Goal: Task Accomplishment & Management: Manage account settings

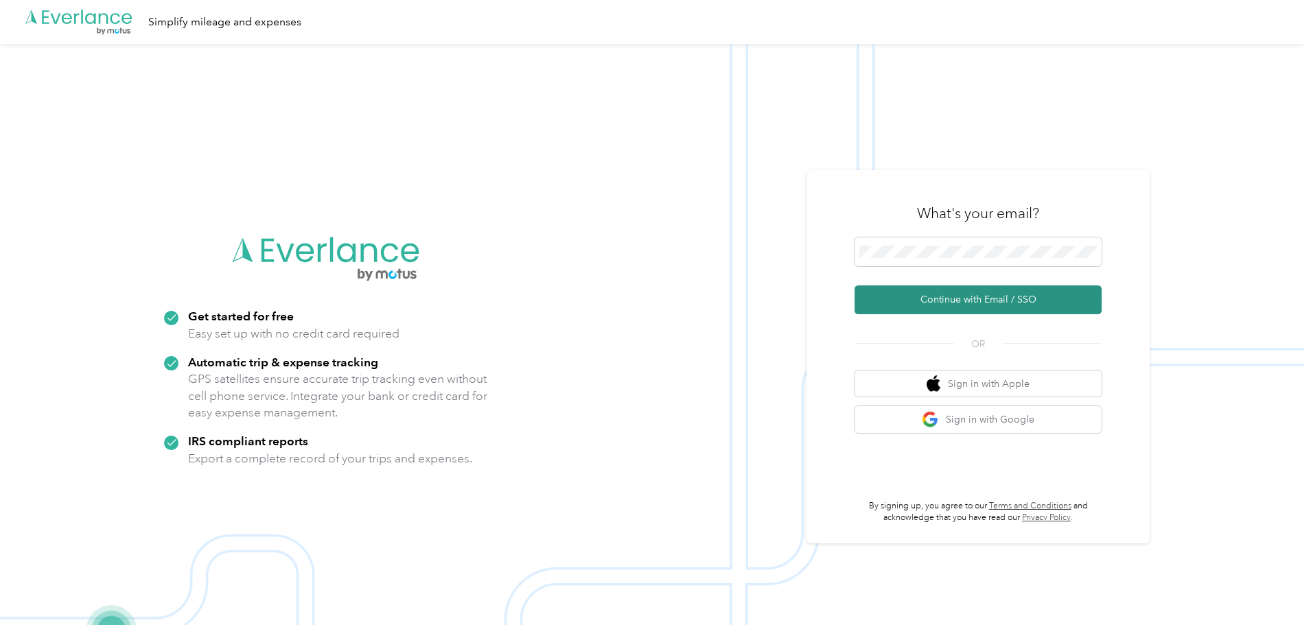
click at [994, 289] on button "Continue with Email / SSO" at bounding box center [977, 299] width 247 height 29
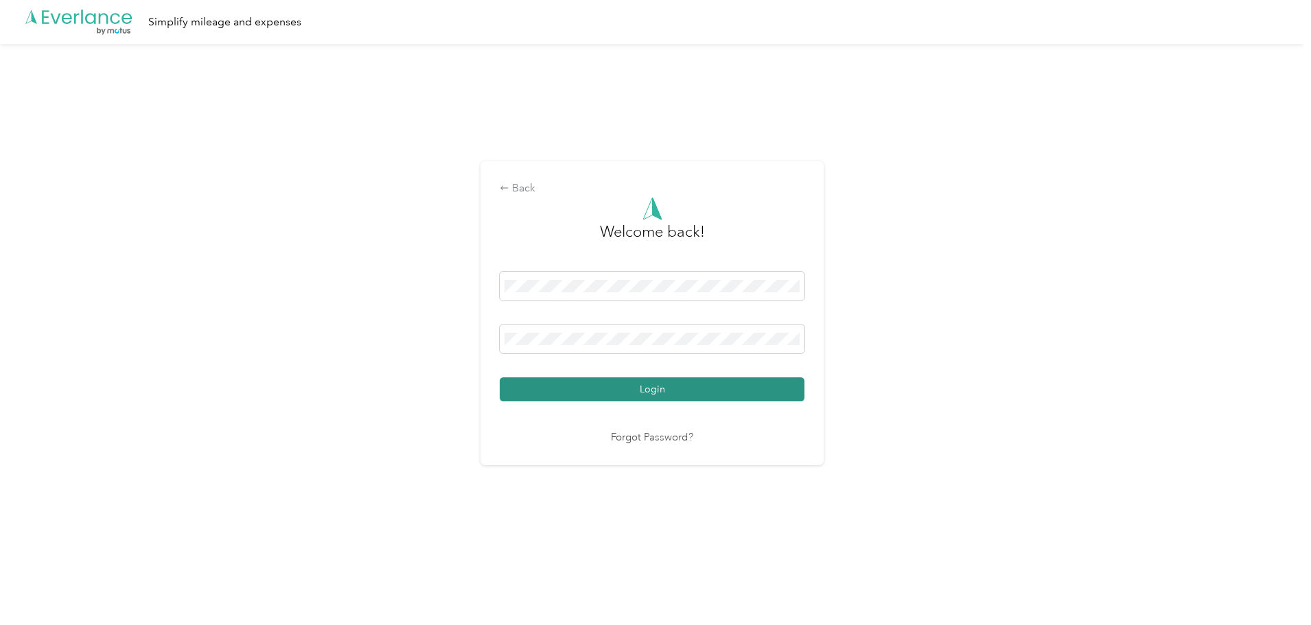
click at [604, 396] on button "Login" at bounding box center [652, 389] width 305 height 24
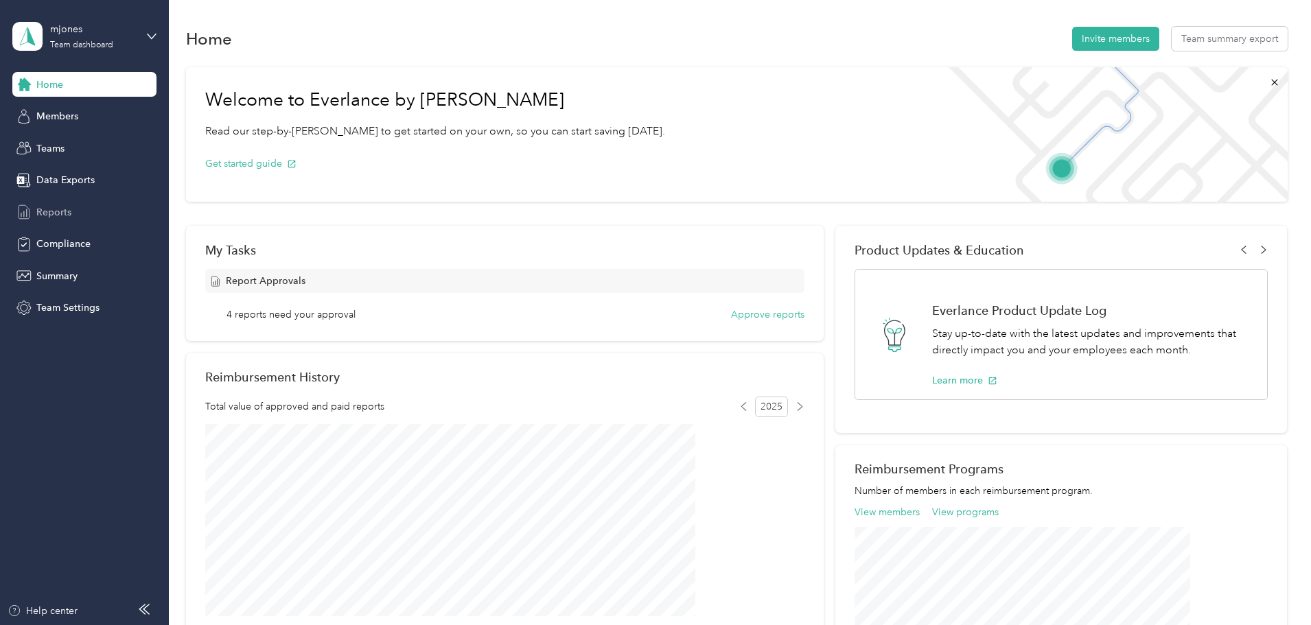
click at [56, 212] on span "Reports" at bounding box center [53, 212] width 35 height 14
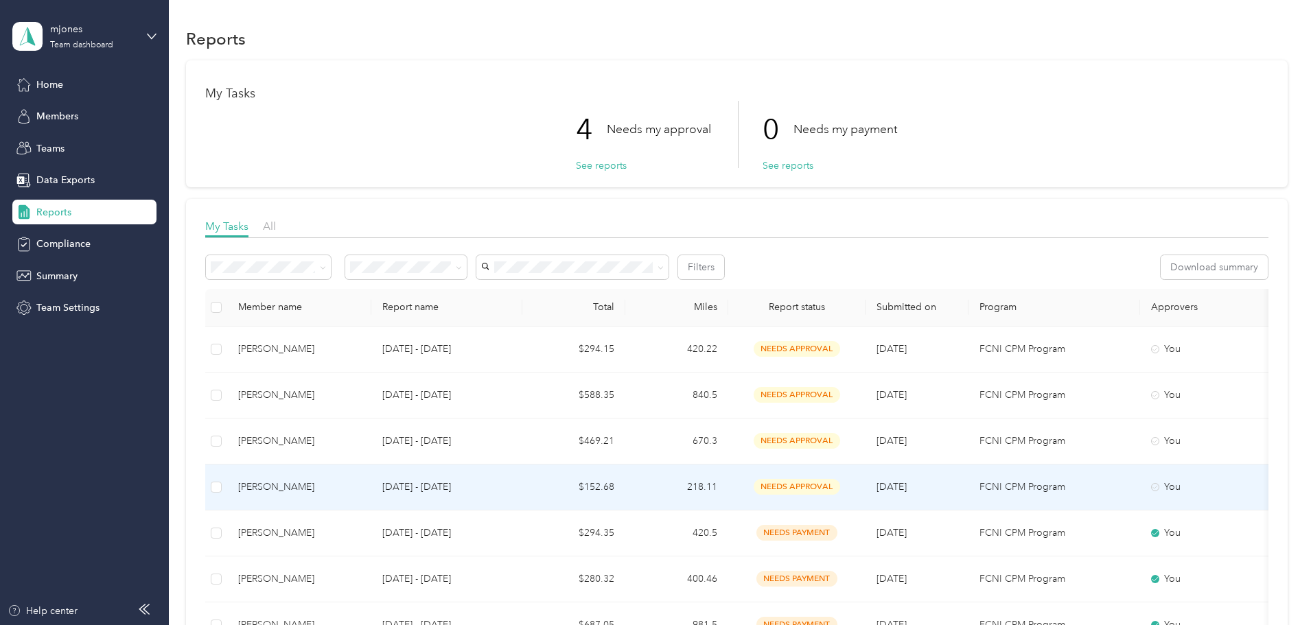
click at [371, 492] on td "[PERSON_NAME]" at bounding box center [299, 488] width 144 height 46
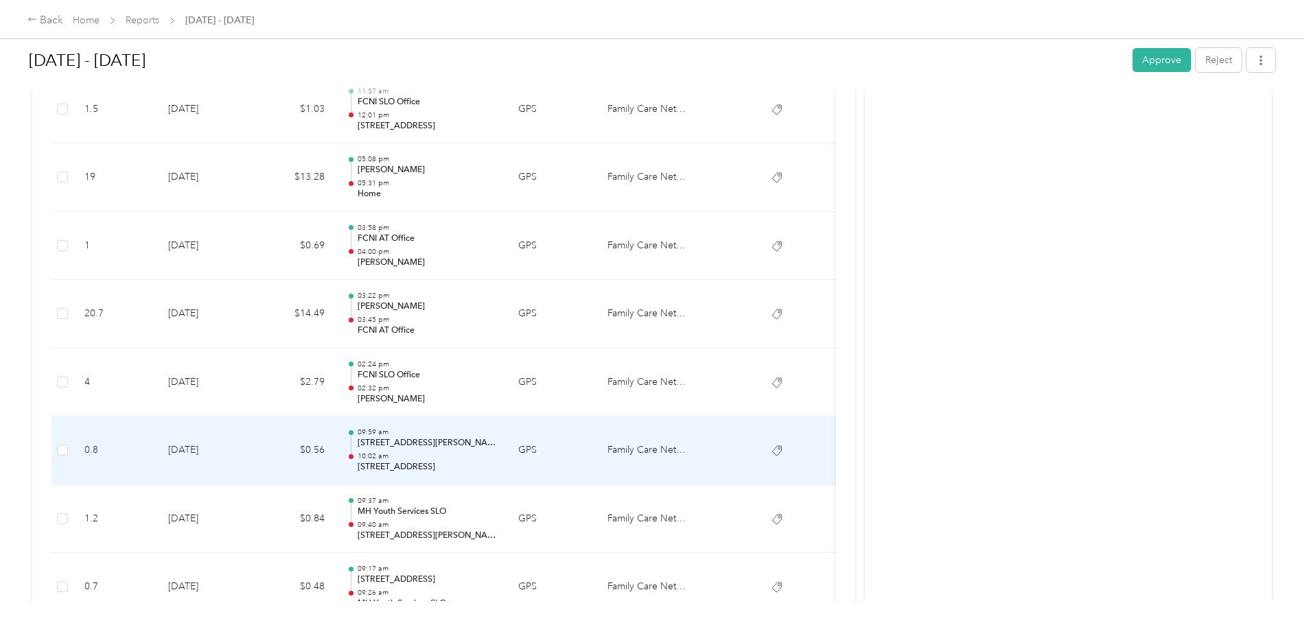
scroll to position [2328, 0]
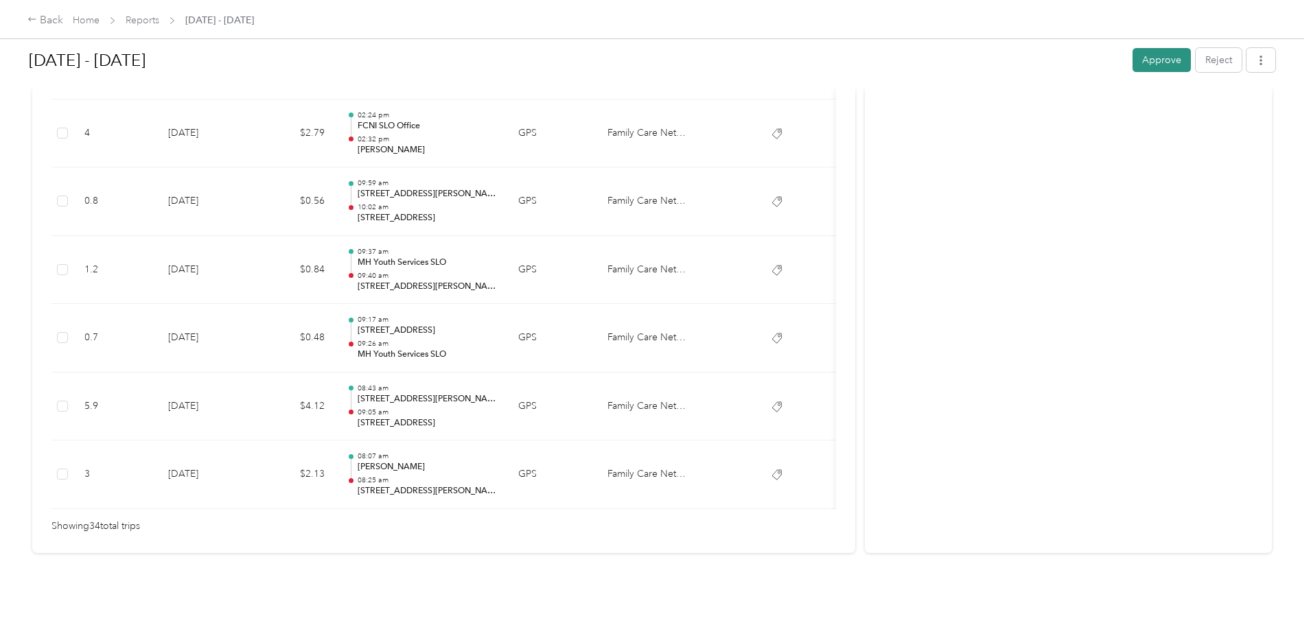
click at [1132, 50] on button "Approve" at bounding box center [1161, 60] width 58 height 24
click at [159, 18] on link "Reports" at bounding box center [143, 20] width 34 height 12
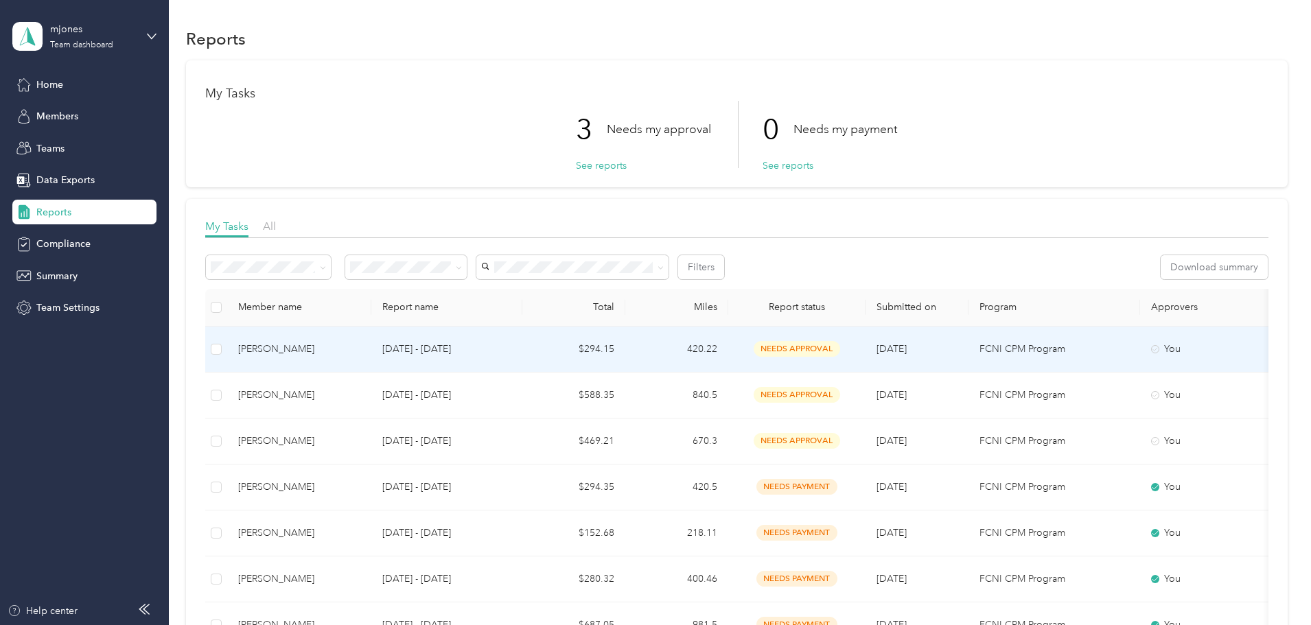
click at [625, 351] on td "$294.15" at bounding box center [573, 350] width 103 height 46
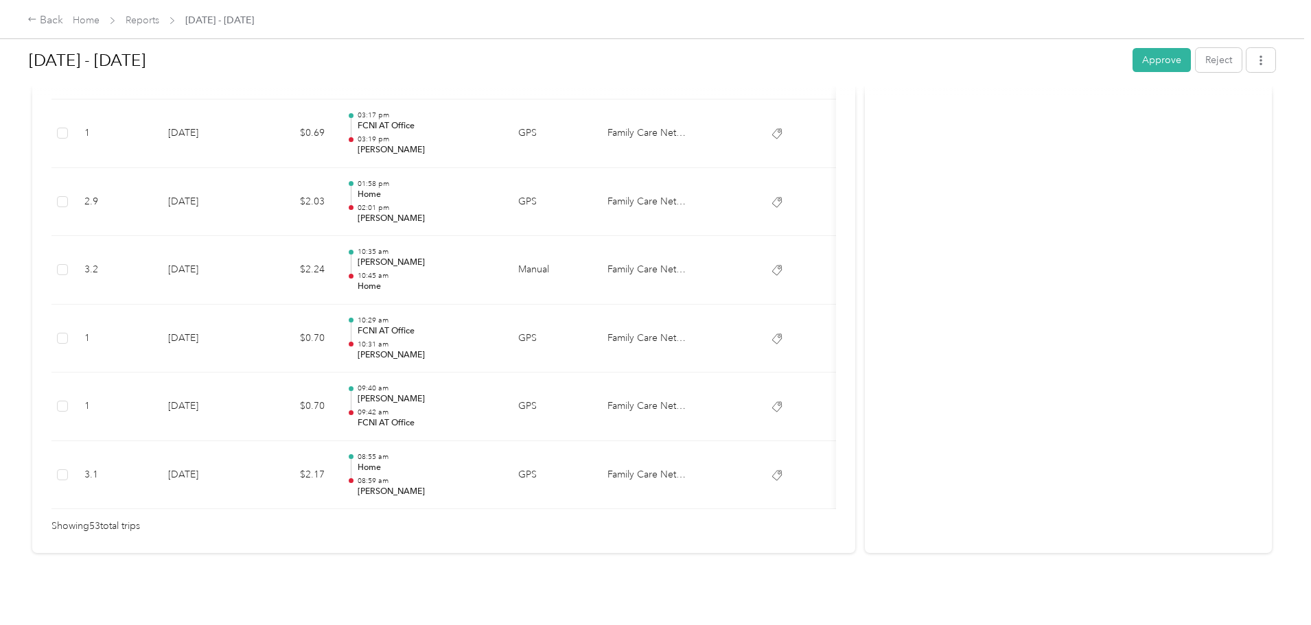
scroll to position [3625, 0]
click at [1132, 57] on button "Approve" at bounding box center [1161, 60] width 58 height 24
click at [159, 16] on link "Reports" at bounding box center [143, 20] width 34 height 12
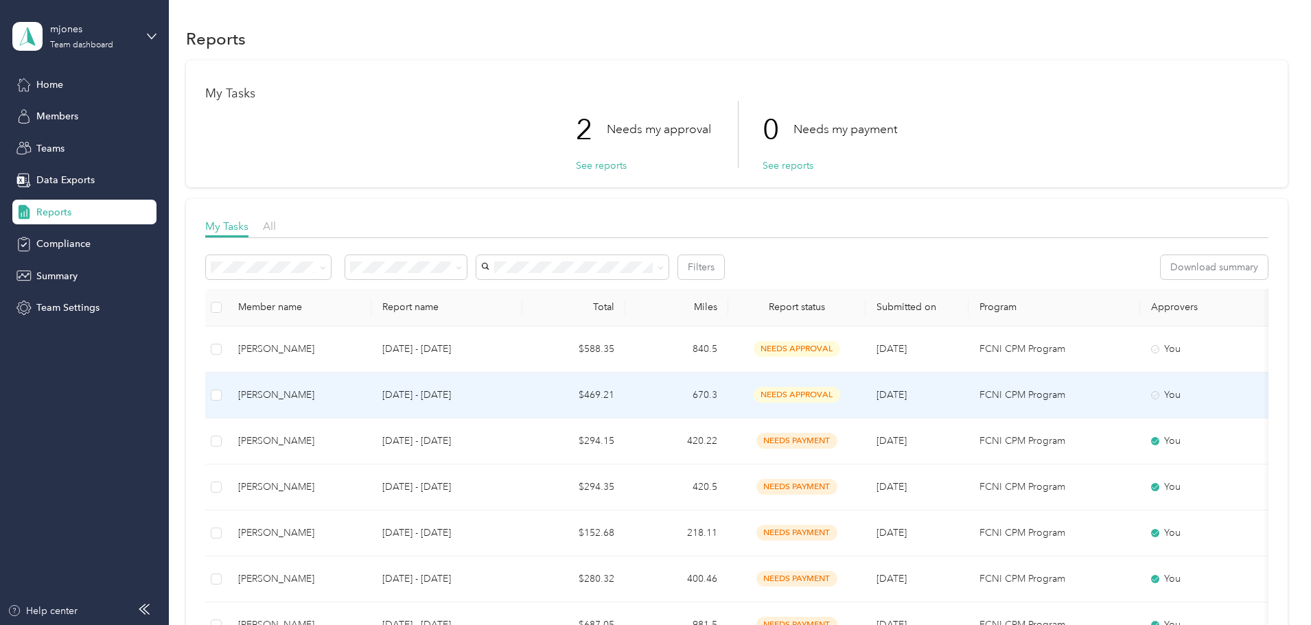
click at [511, 393] on p "[DATE] - [DATE]" at bounding box center [446, 395] width 129 height 15
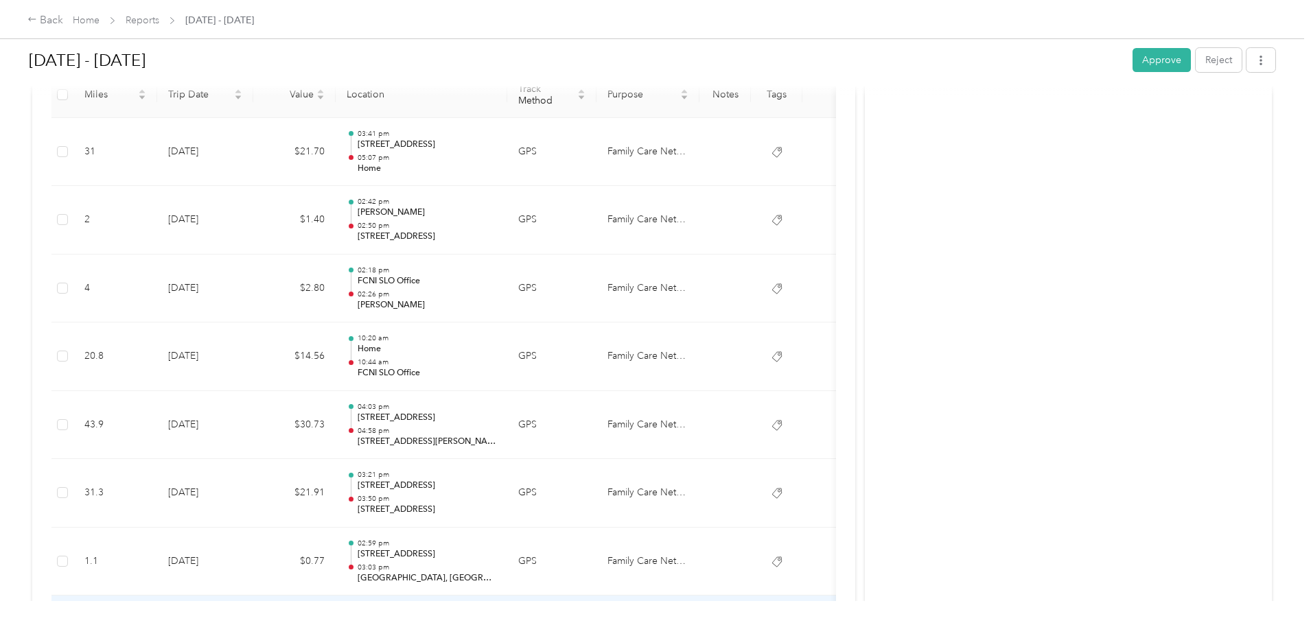
scroll to position [198, 0]
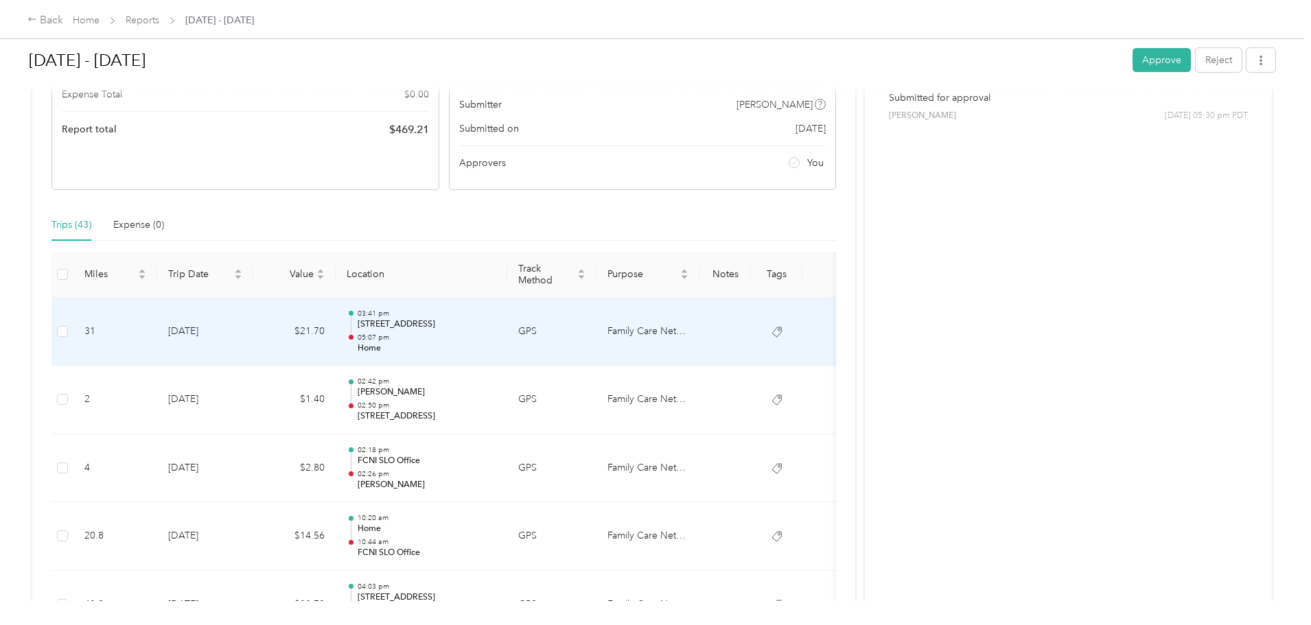
click at [496, 339] on p "05:07 pm" at bounding box center [427, 338] width 139 height 10
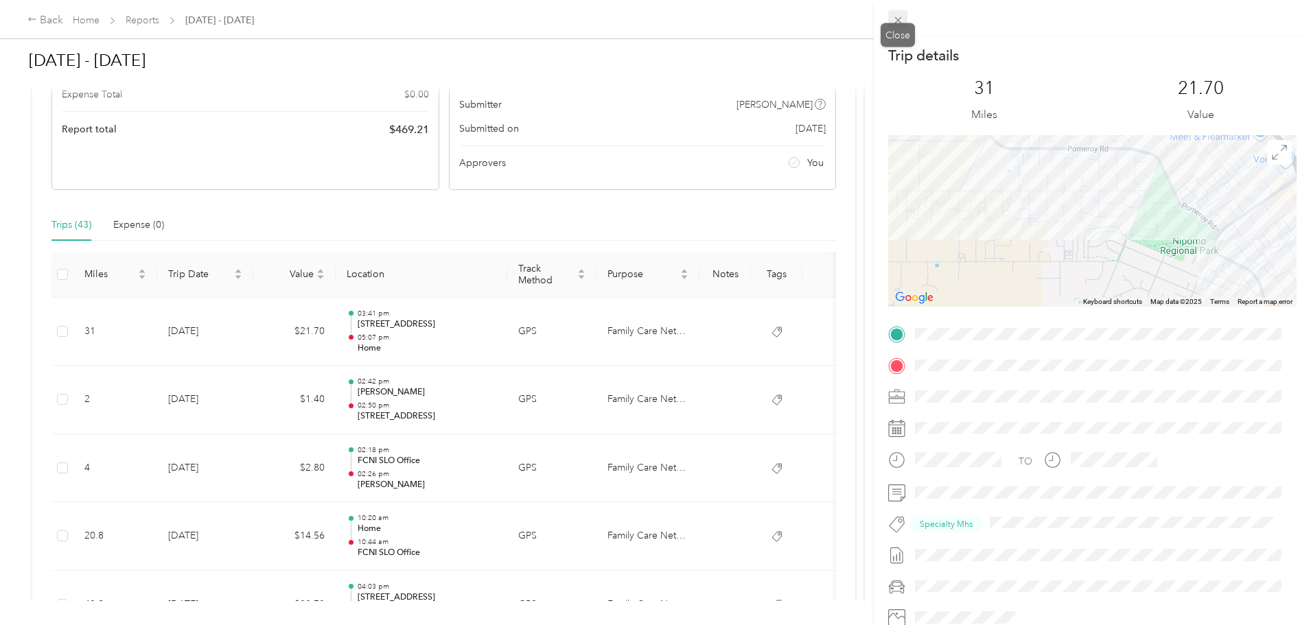
click at [893, 22] on icon at bounding box center [898, 20] width 12 height 12
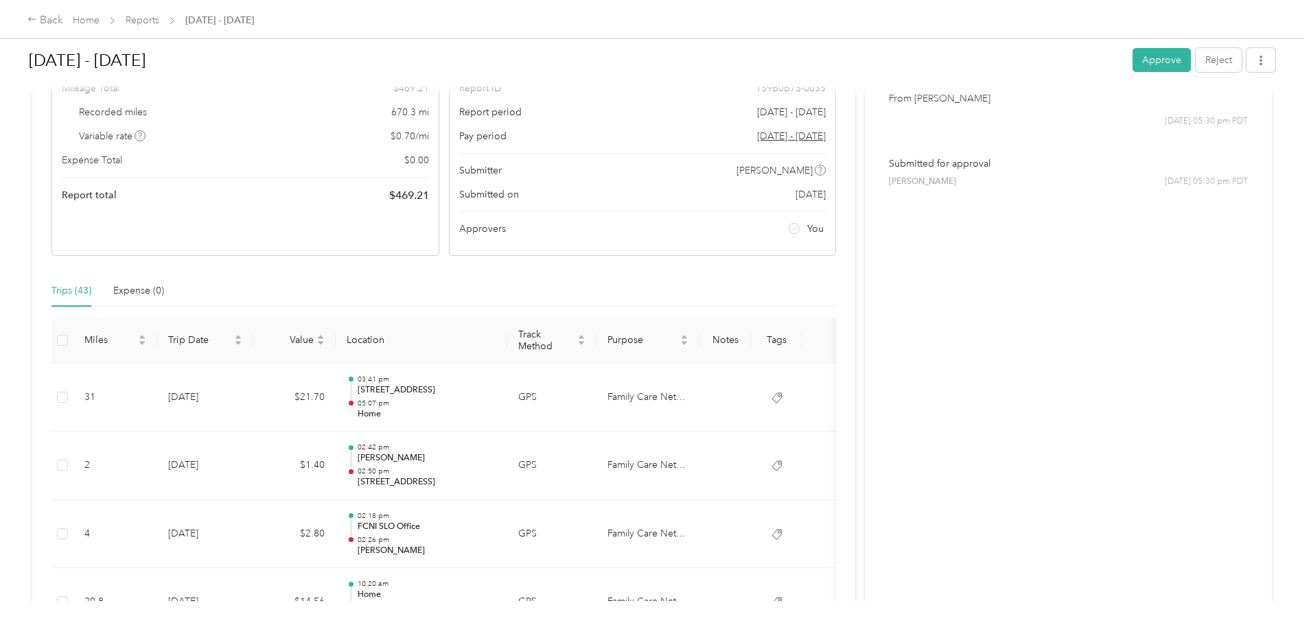
scroll to position [137, 0]
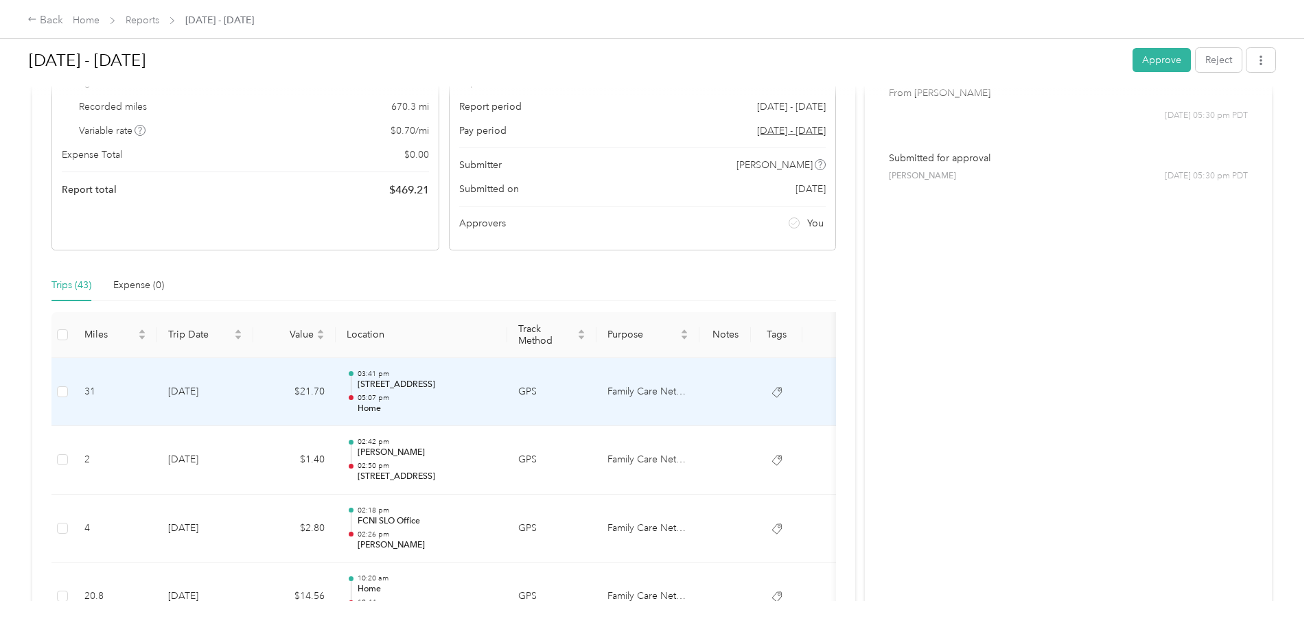
click at [496, 406] on p "Home" at bounding box center [427, 409] width 139 height 12
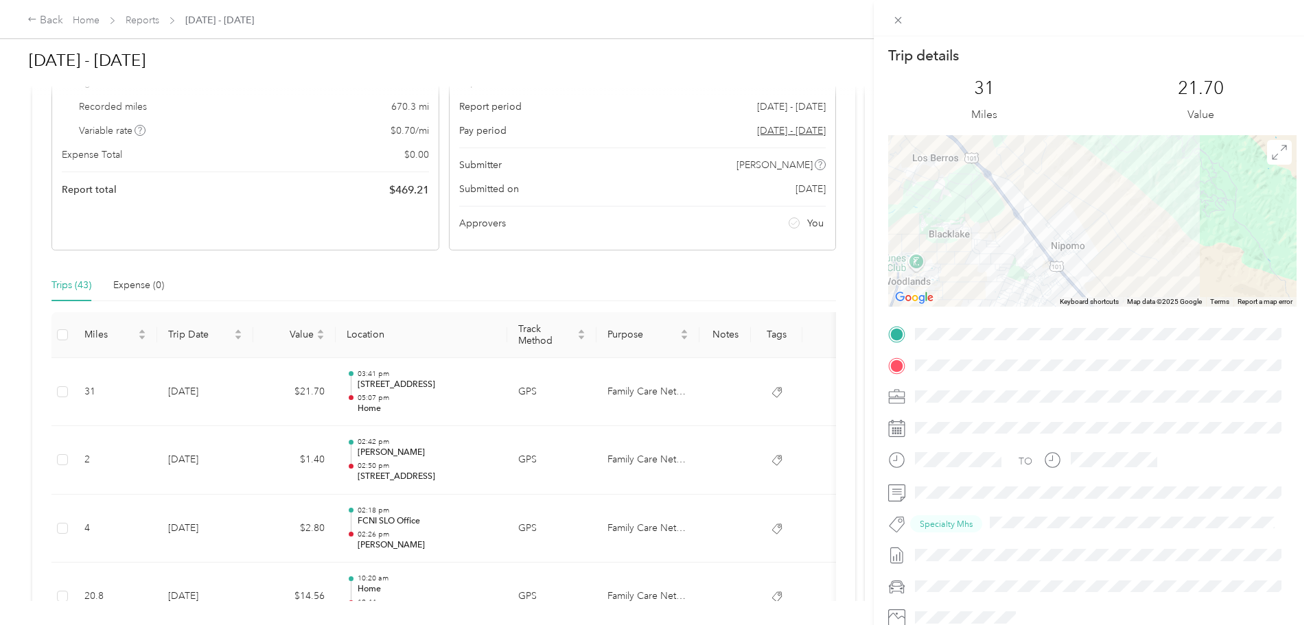
drag, startPoint x: 1103, startPoint y: 245, endPoint x: 1097, endPoint y: 180, distance: 64.8
click at [1095, 184] on div at bounding box center [1092, 221] width 408 height 172
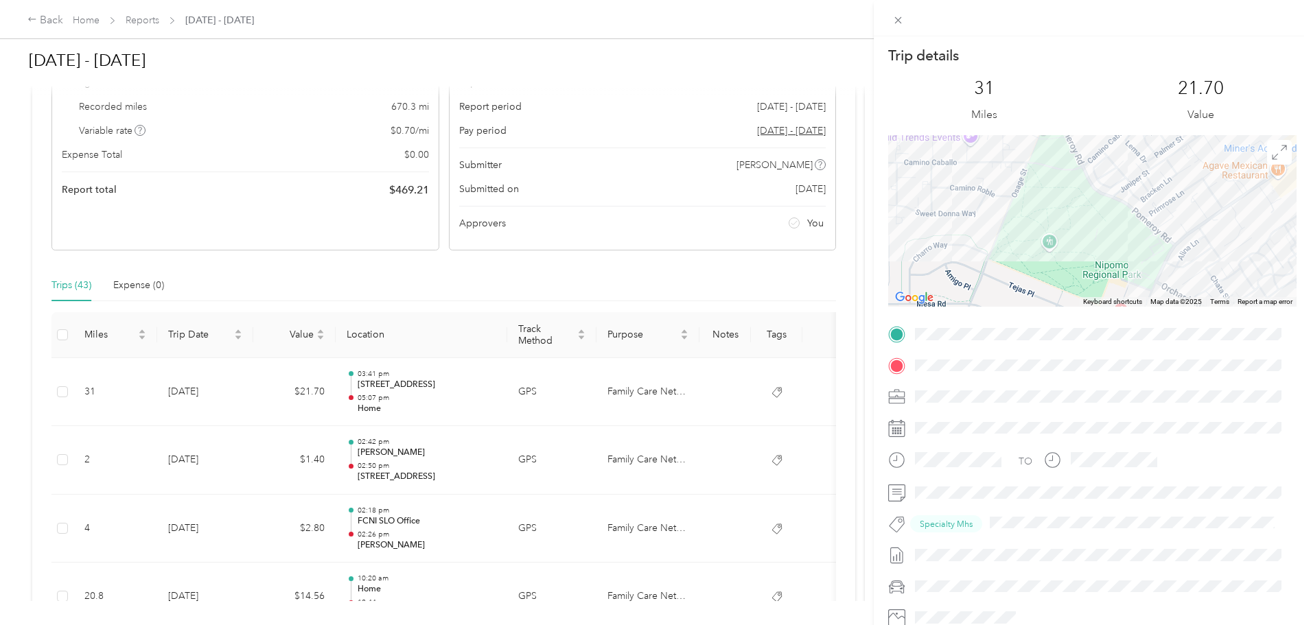
drag, startPoint x: 1175, startPoint y: 195, endPoint x: 1059, endPoint y: 239, distance: 124.2
click at [1059, 239] on div at bounding box center [1092, 221] width 408 height 172
click at [571, 274] on div "Trip details This trip cannot be edited because it is either under review, appr…" at bounding box center [655, 312] width 1311 height 625
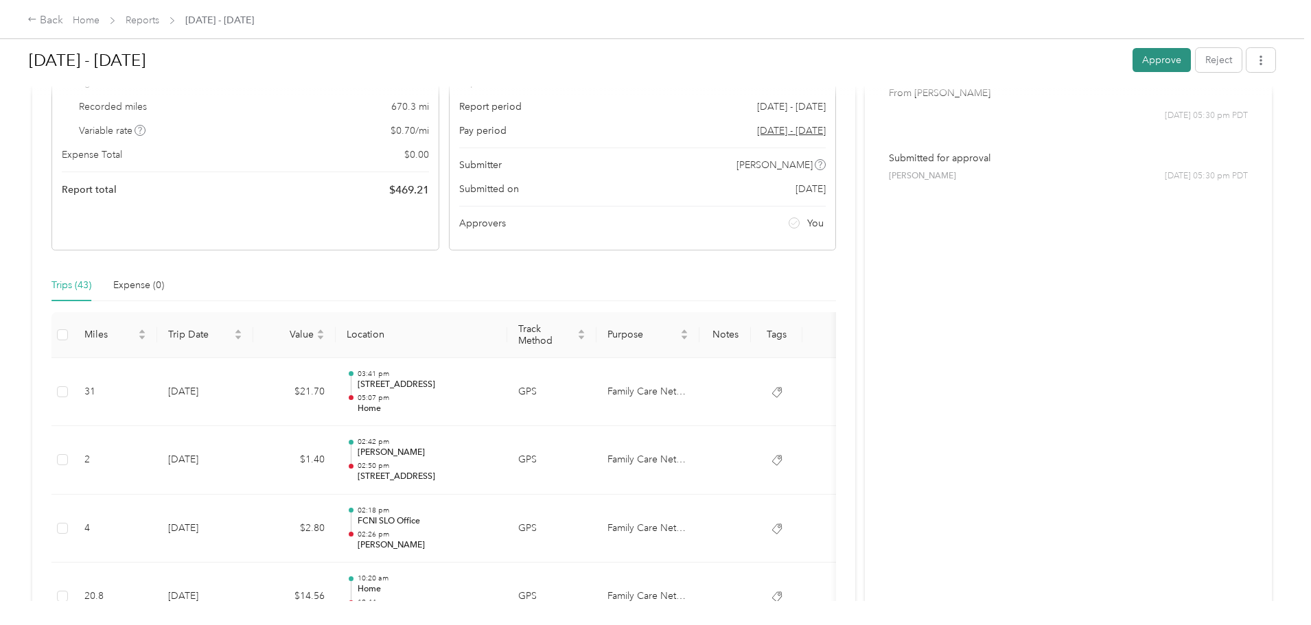
click at [1132, 63] on button "Approve" at bounding box center [1161, 60] width 58 height 24
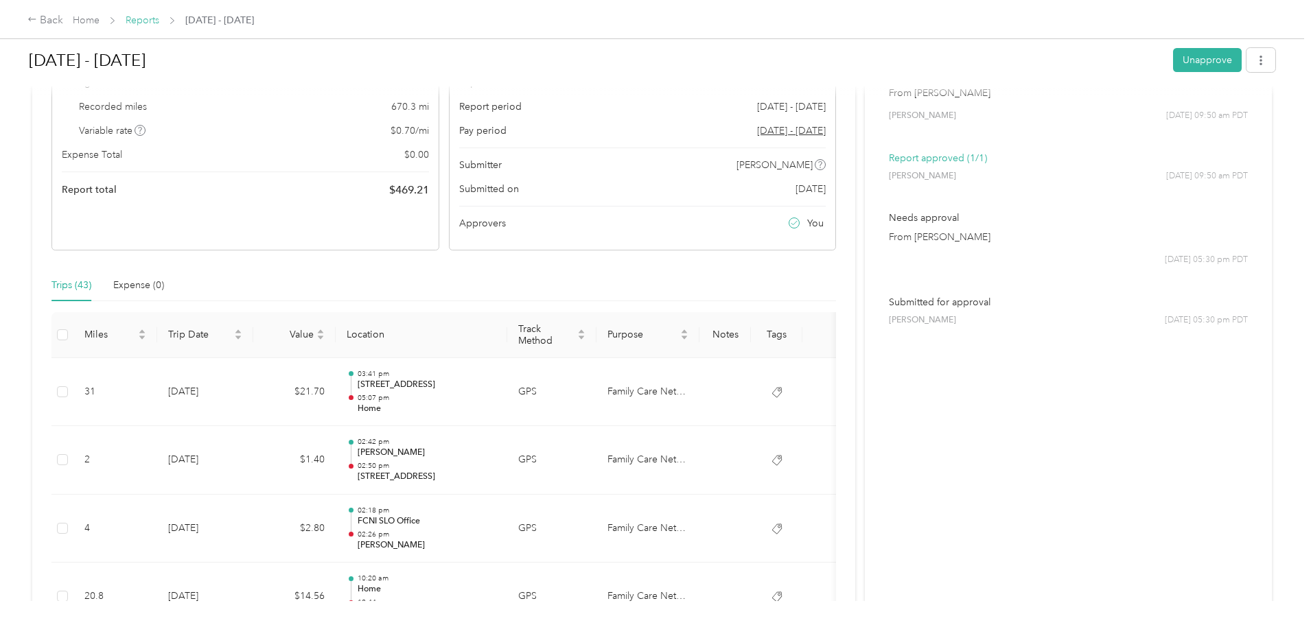
click at [159, 23] on link "Reports" at bounding box center [143, 20] width 34 height 12
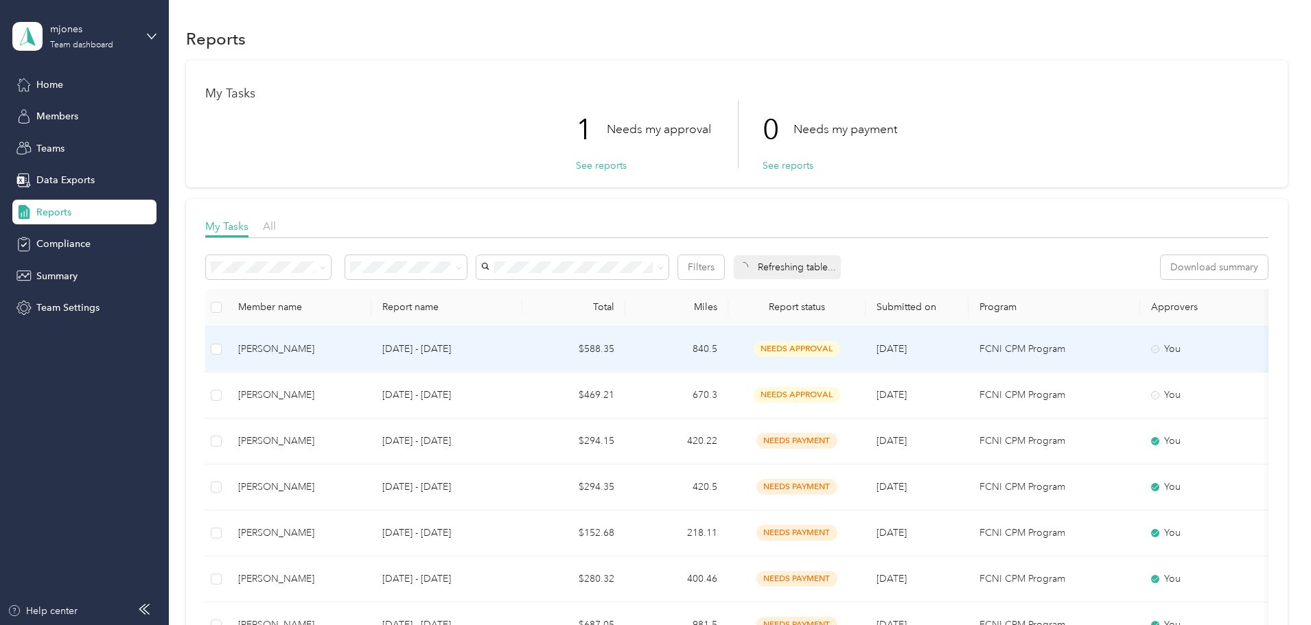
click at [625, 344] on td "$588.35" at bounding box center [573, 350] width 103 height 46
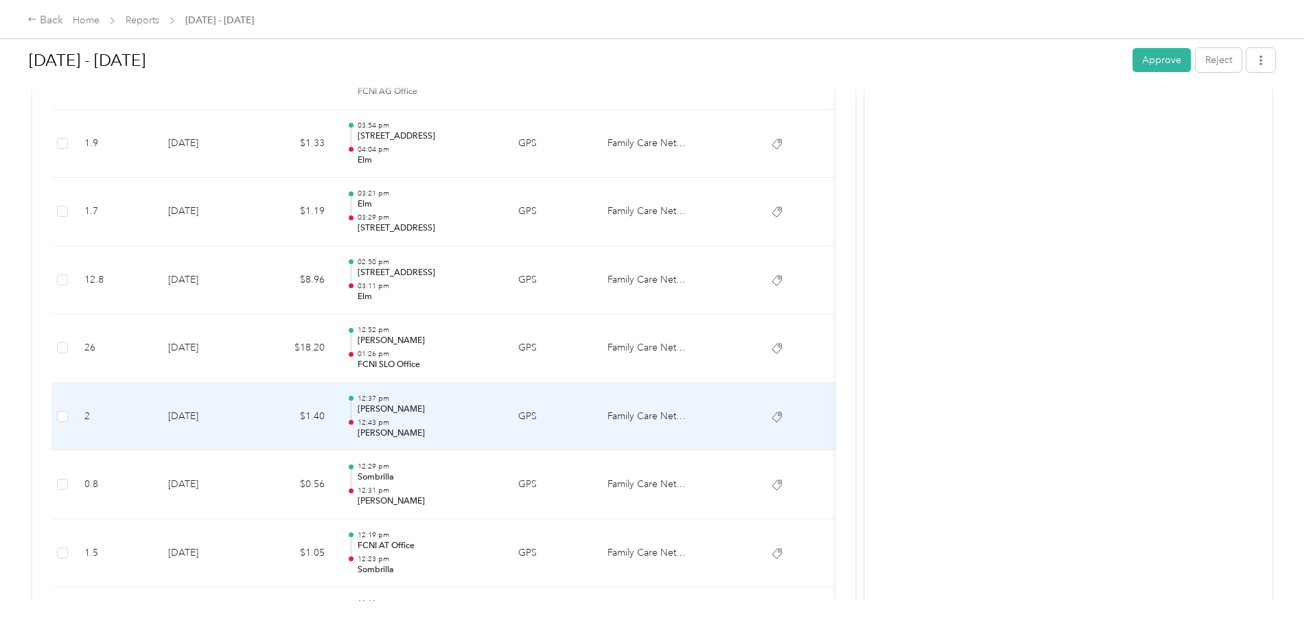
scroll to position [3774, 0]
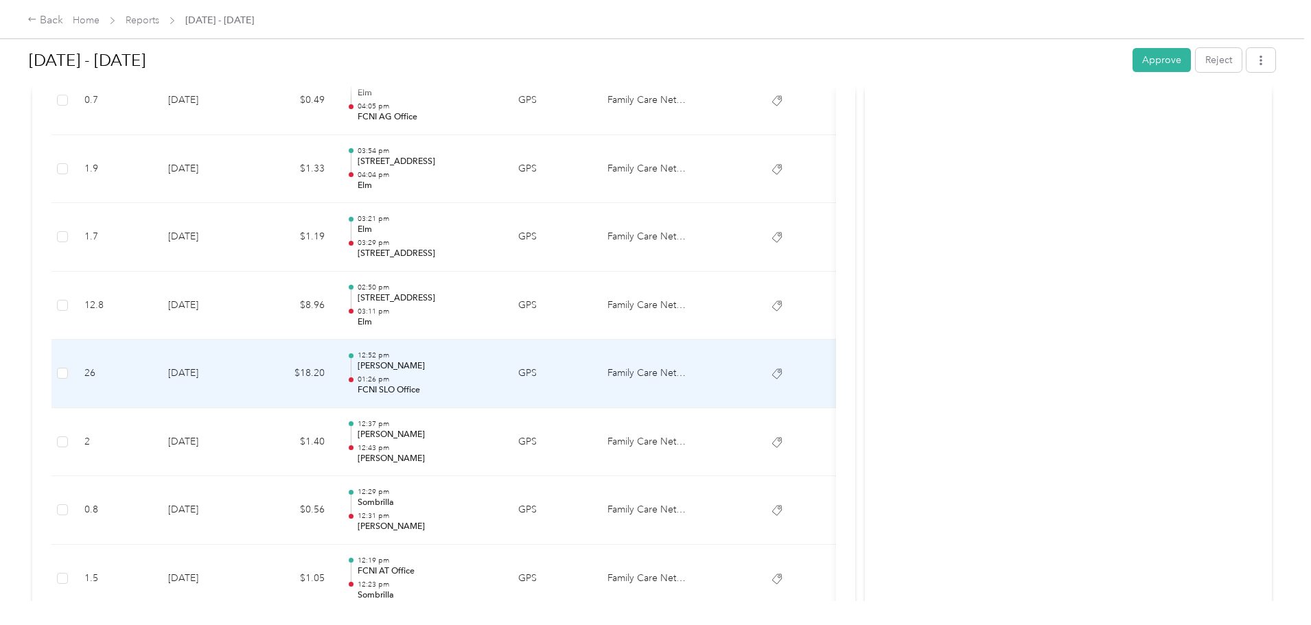
click at [496, 389] on p "FCNI SLO Office" at bounding box center [427, 390] width 139 height 12
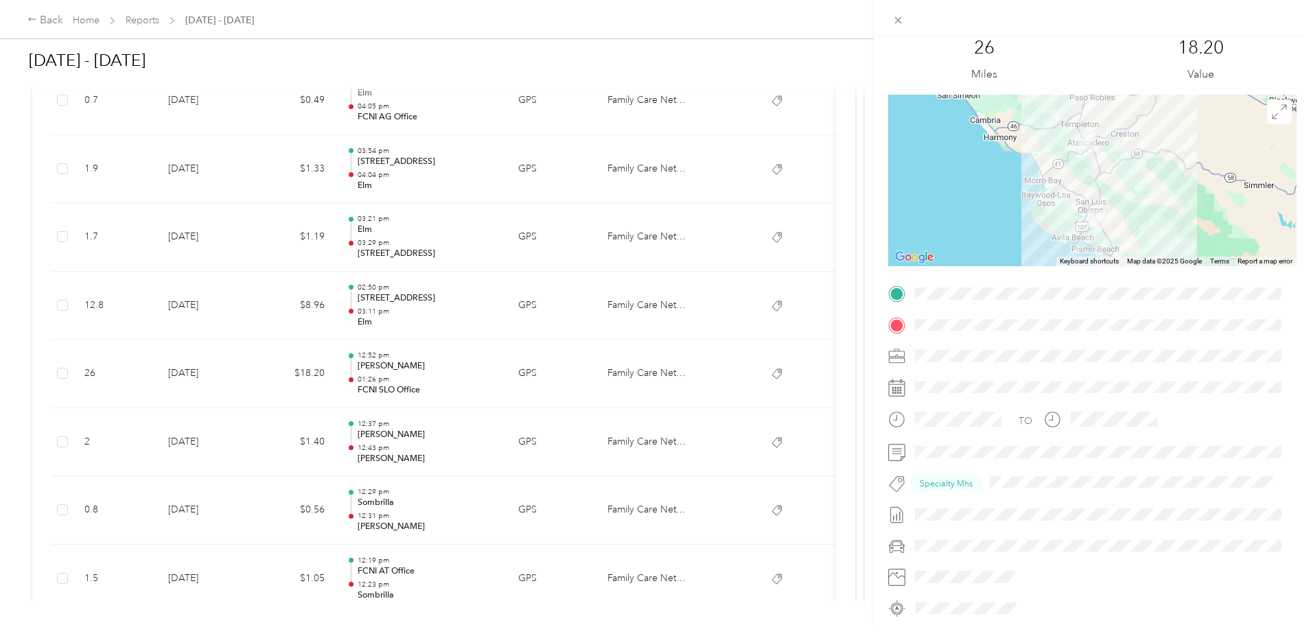
scroll to position [0, 0]
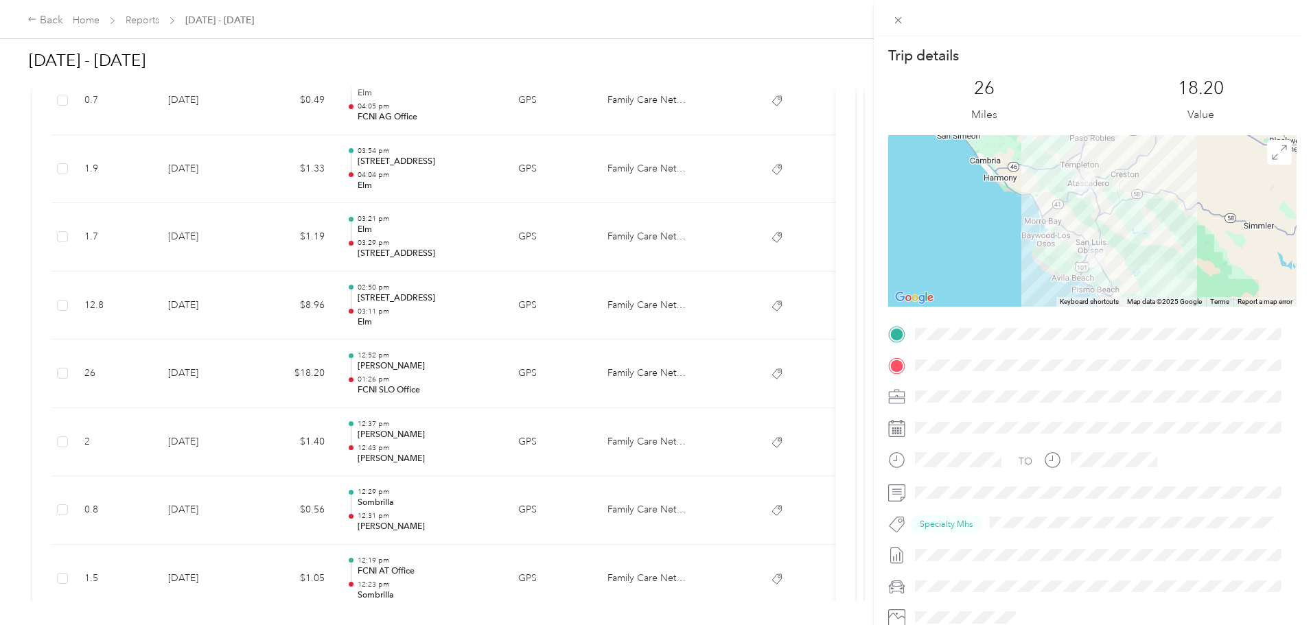
click at [529, 378] on div "Trip details This trip cannot be edited because it is either under review, appr…" at bounding box center [655, 312] width 1311 height 625
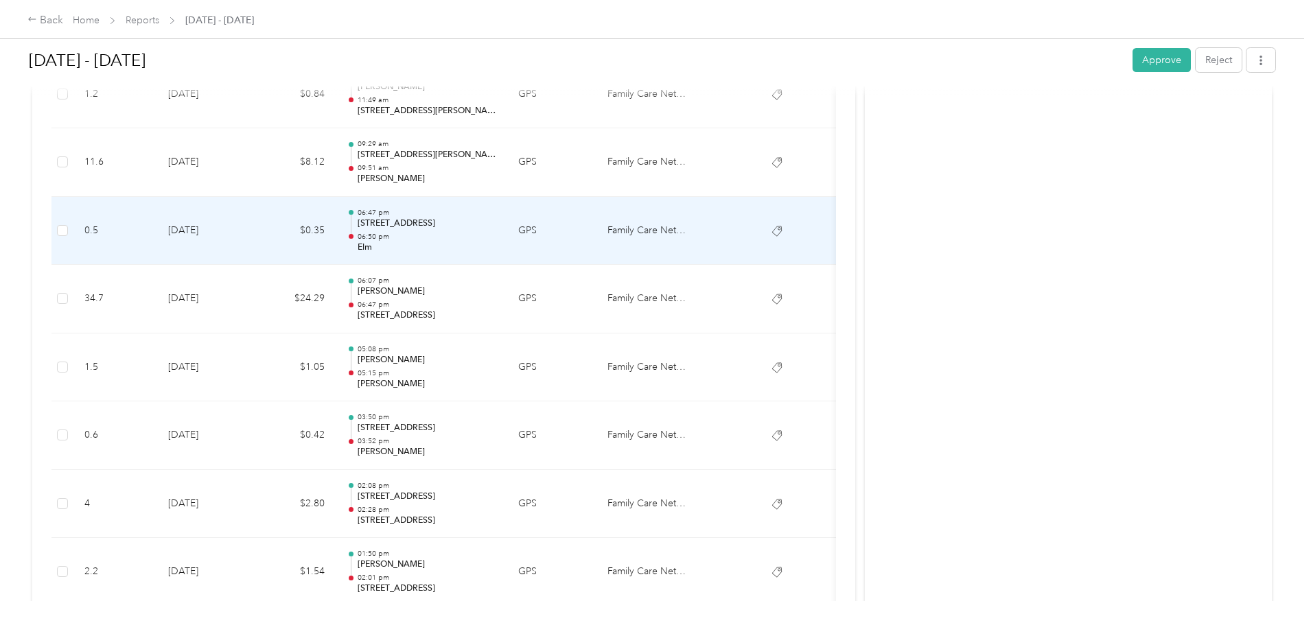
scroll to position [5400, 0]
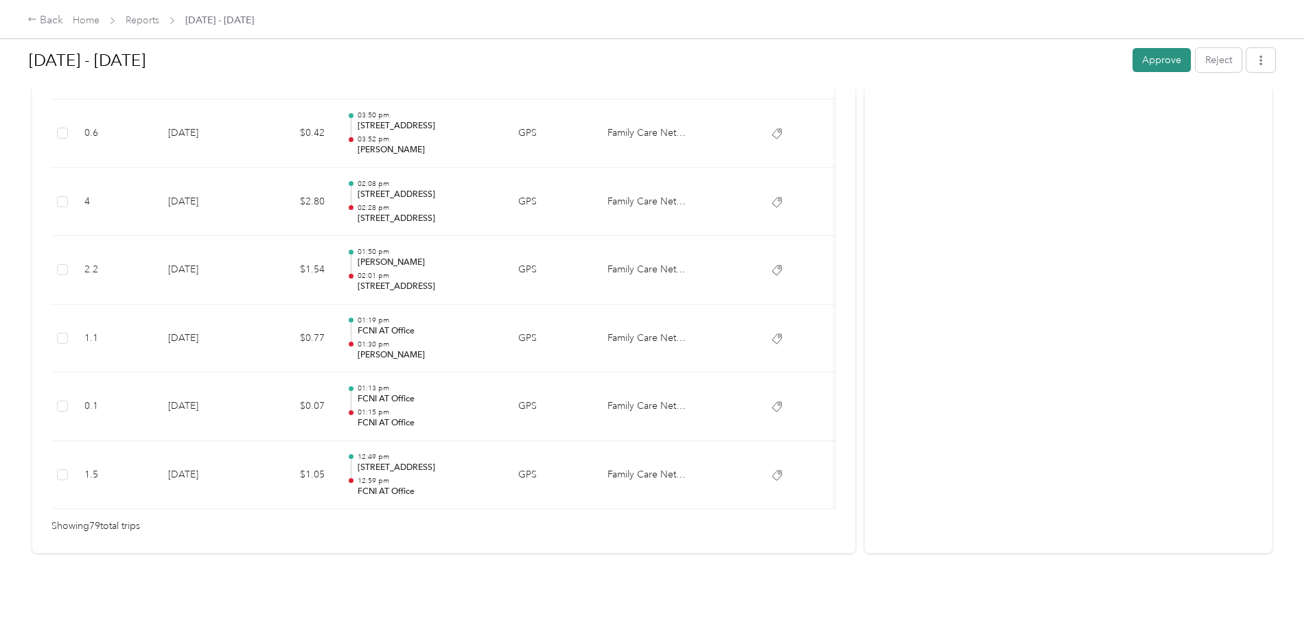
click at [1132, 71] on button "Approve" at bounding box center [1161, 60] width 58 height 24
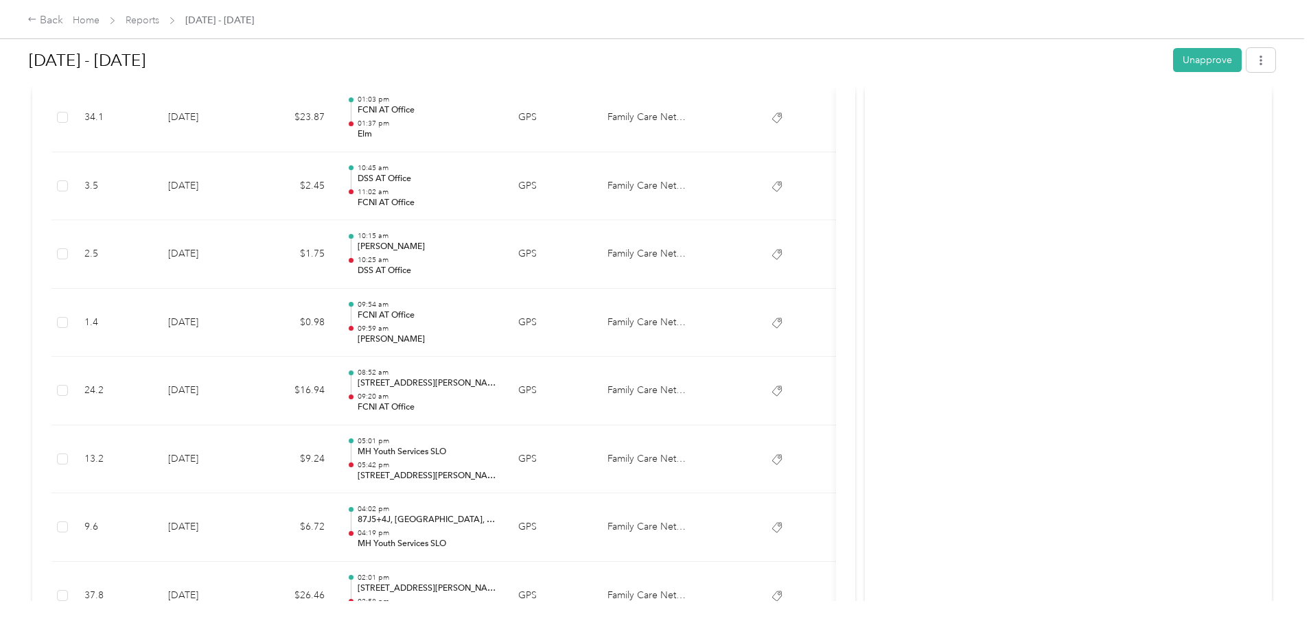
scroll to position [597, 0]
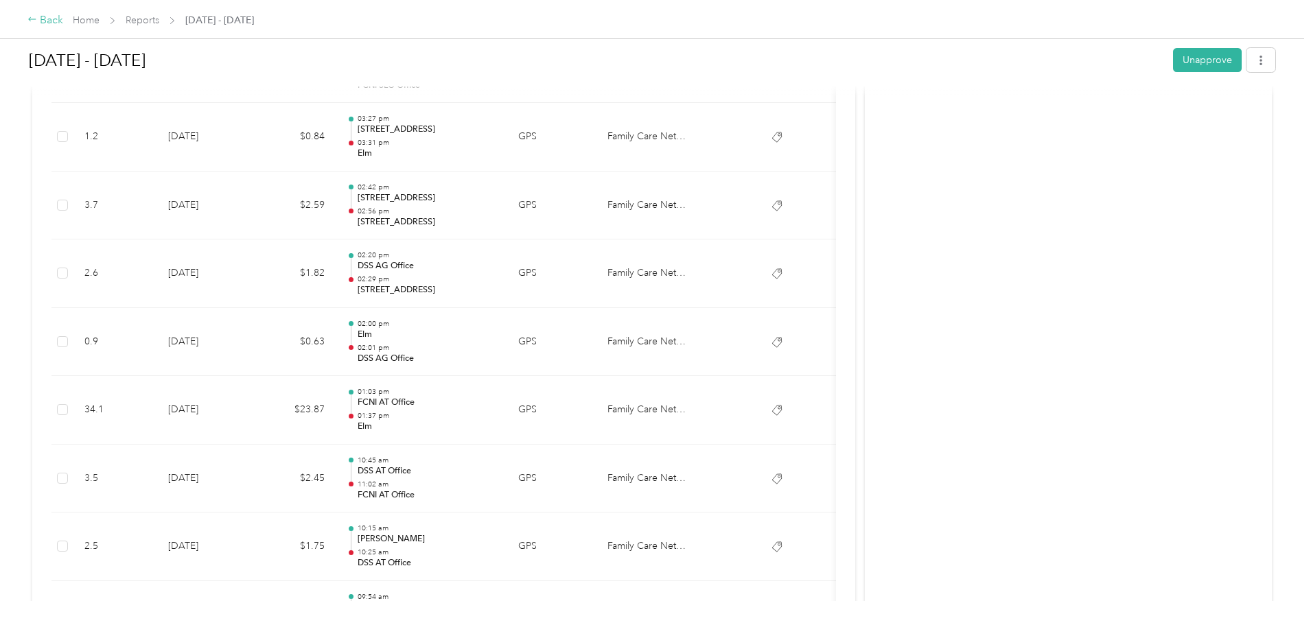
click at [63, 25] on div "Back" at bounding box center [45, 20] width 36 height 16
